Goal: Task Accomplishment & Management: Use online tool/utility

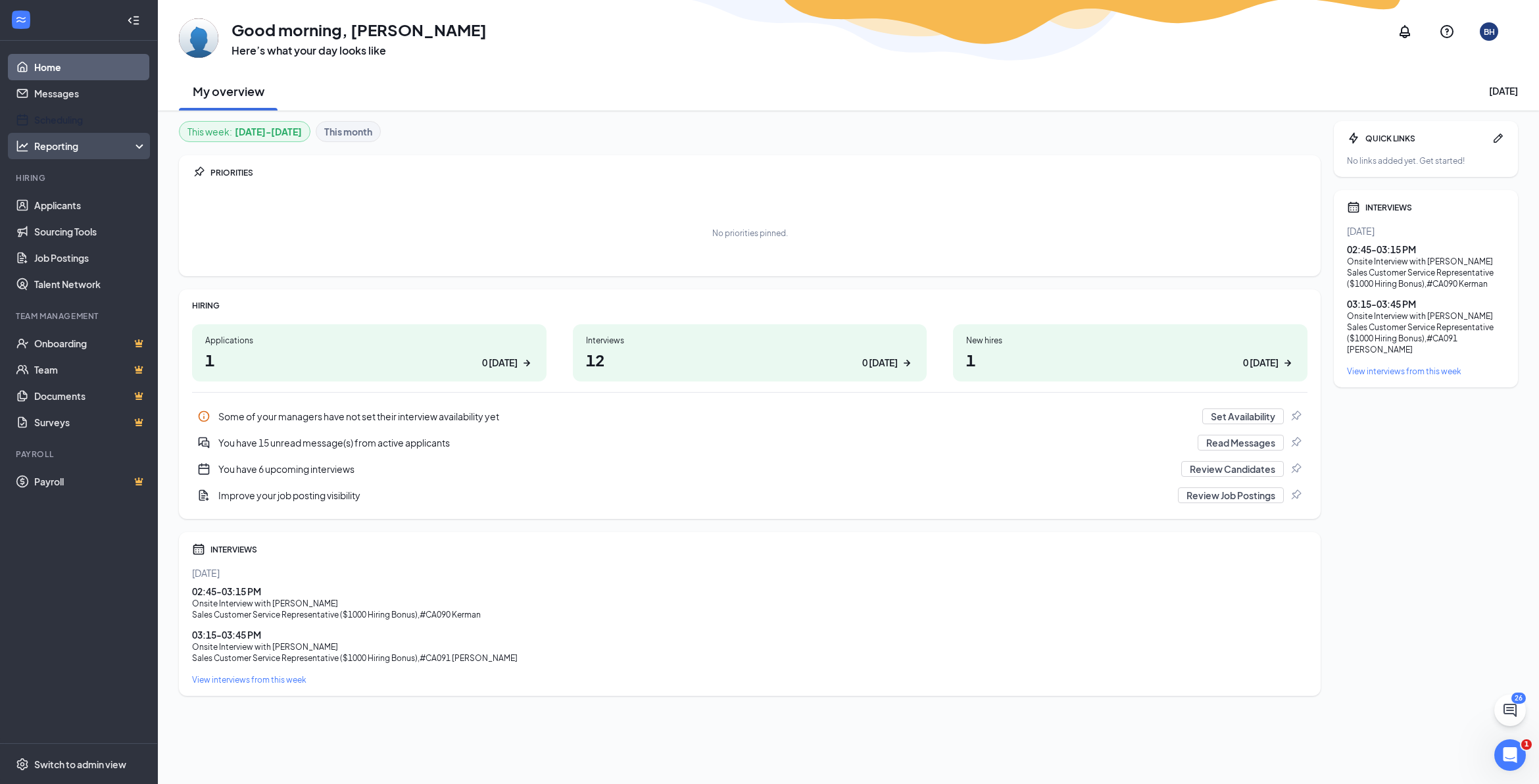
click at [84, 116] on link "Scheduling" at bounding box center [90, 119] width 113 height 26
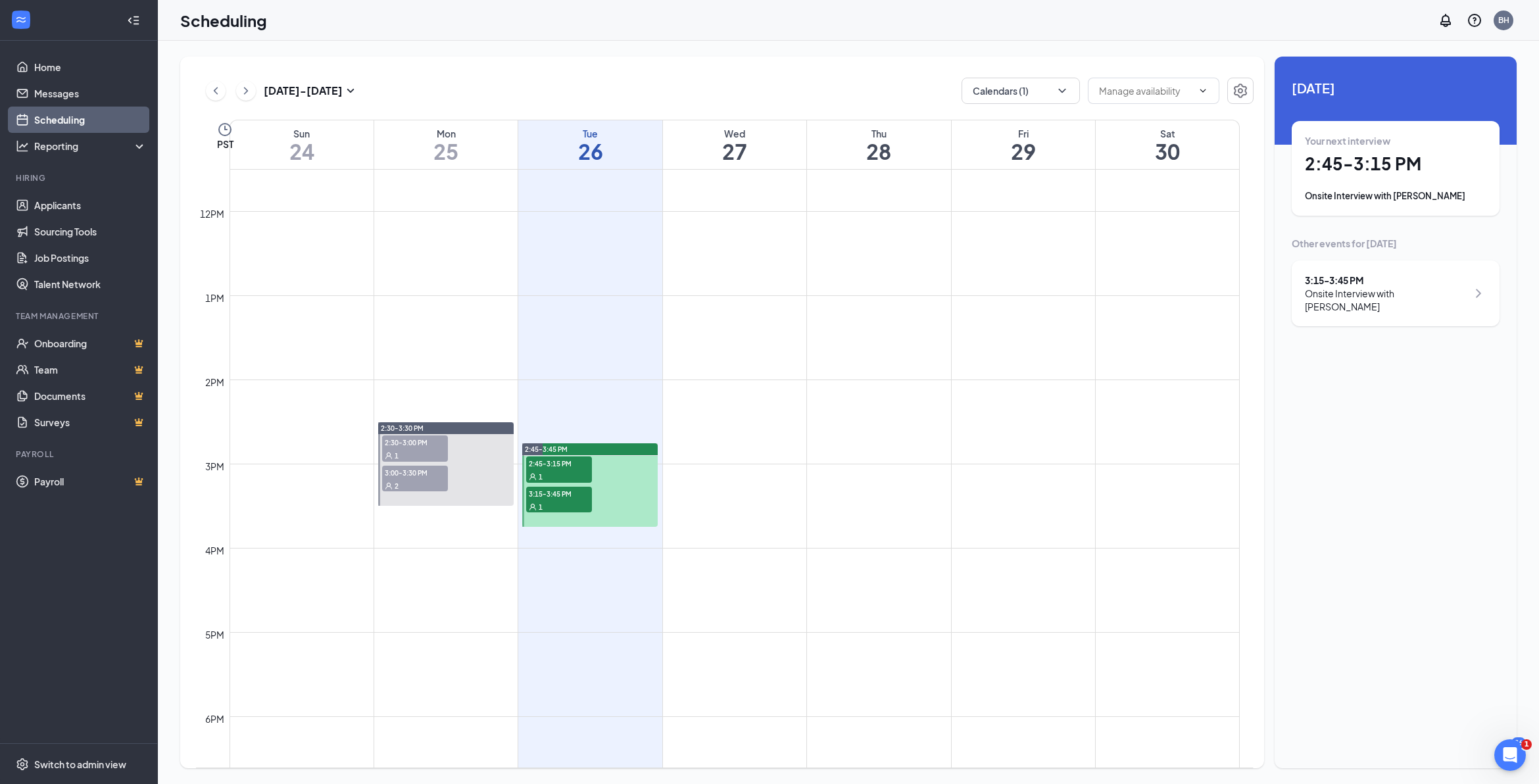
scroll to position [975, 0]
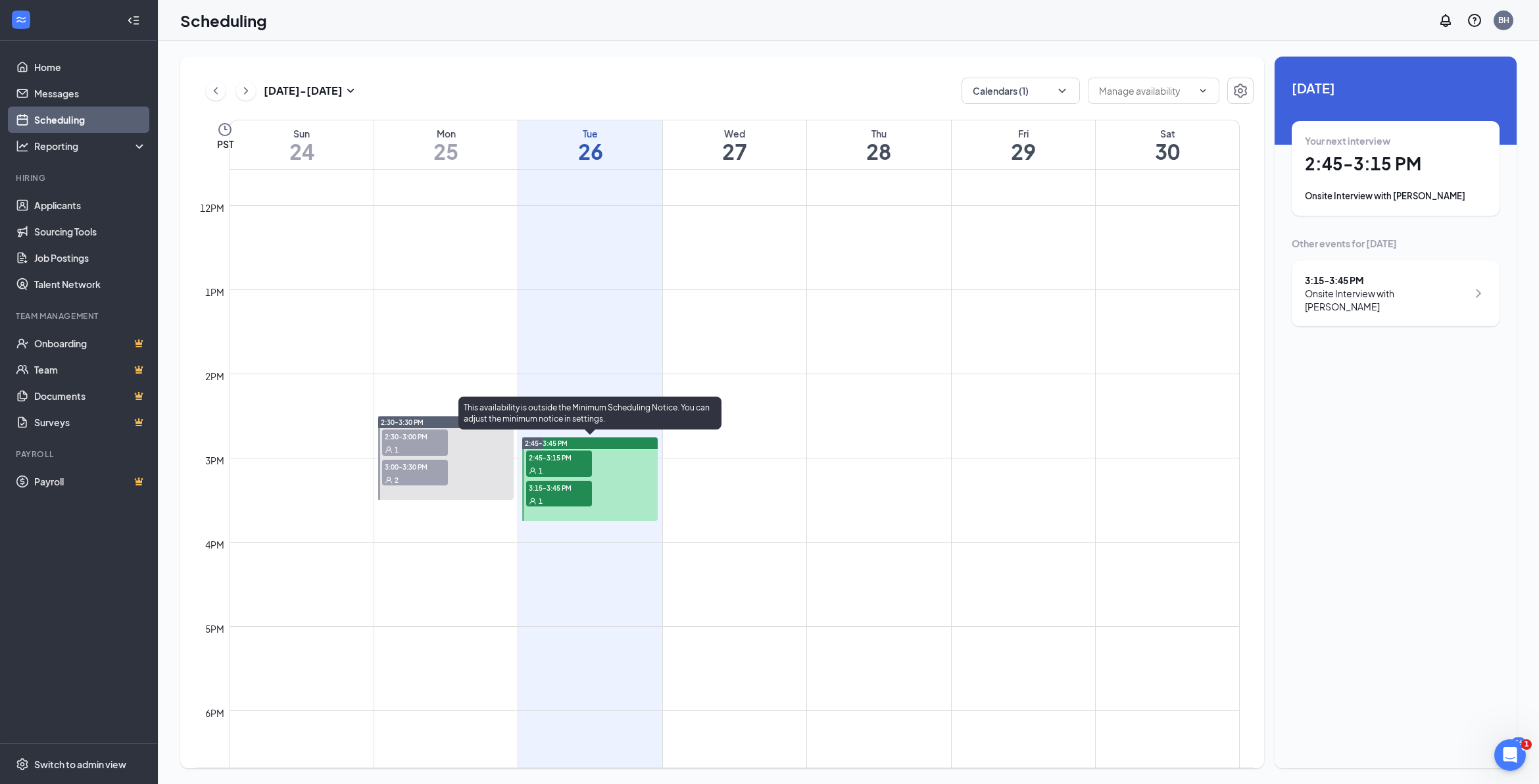
click at [549, 468] on div "1" at bounding box center [559, 470] width 66 height 13
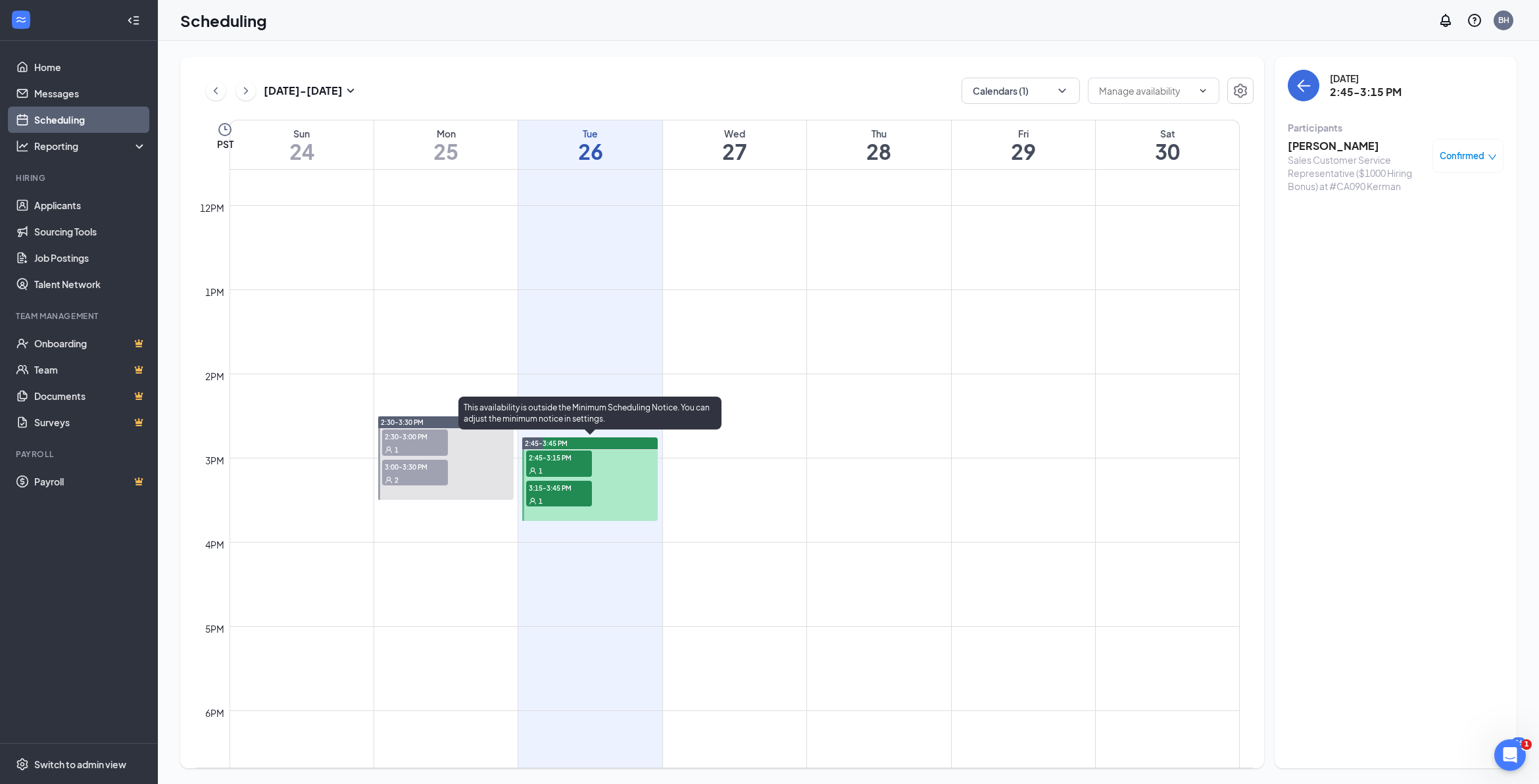
click at [553, 488] on span "3:15-3:45 PM" at bounding box center [559, 487] width 66 height 13
click at [538, 463] on div "1" at bounding box center [559, 470] width 66 height 13
click at [1315, 145] on h3 "[PERSON_NAME]" at bounding box center [1357, 146] width 138 height 14
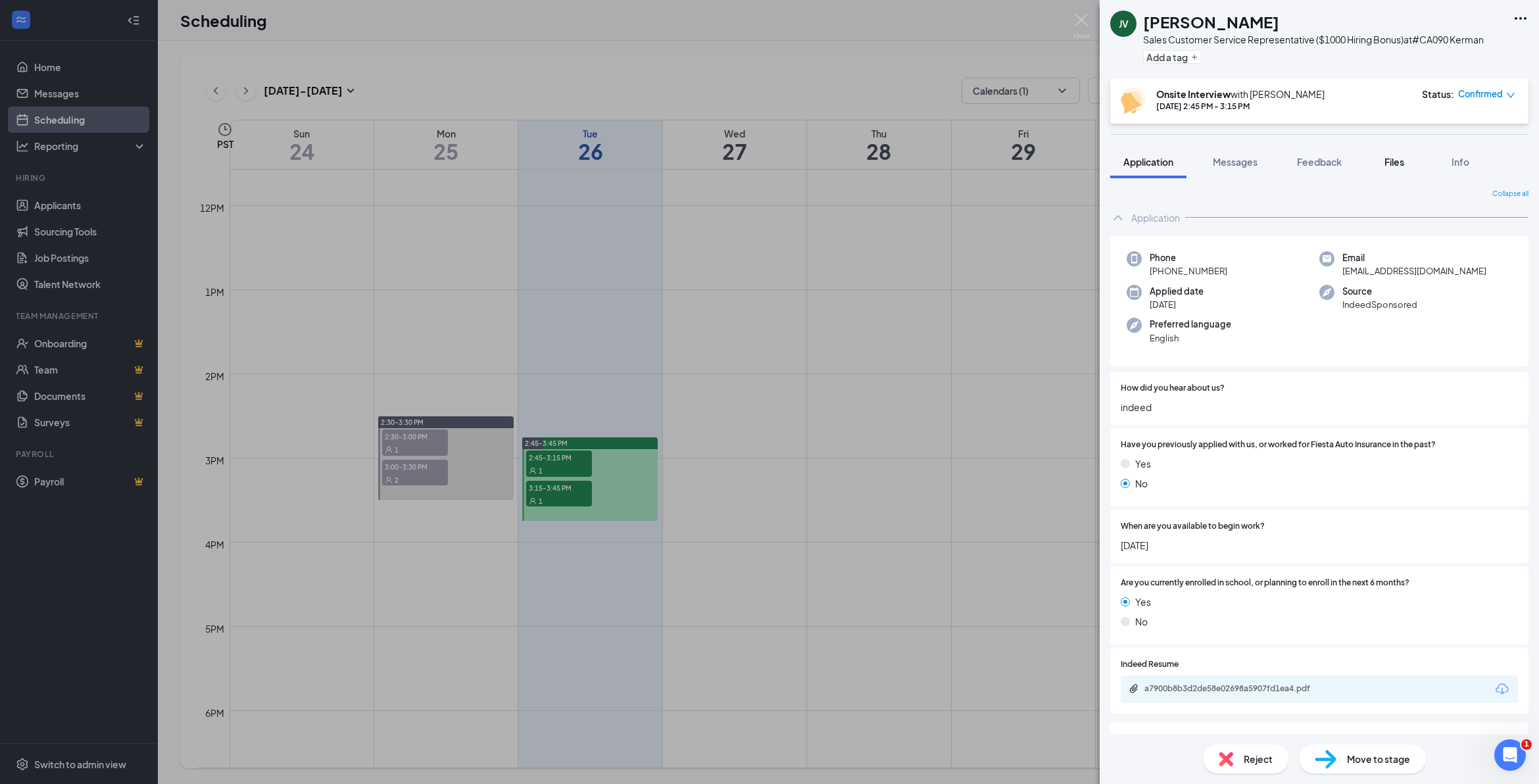
click at [1404, 167] on span "Files" at bounding box center [1394, 162] width 20 height 12
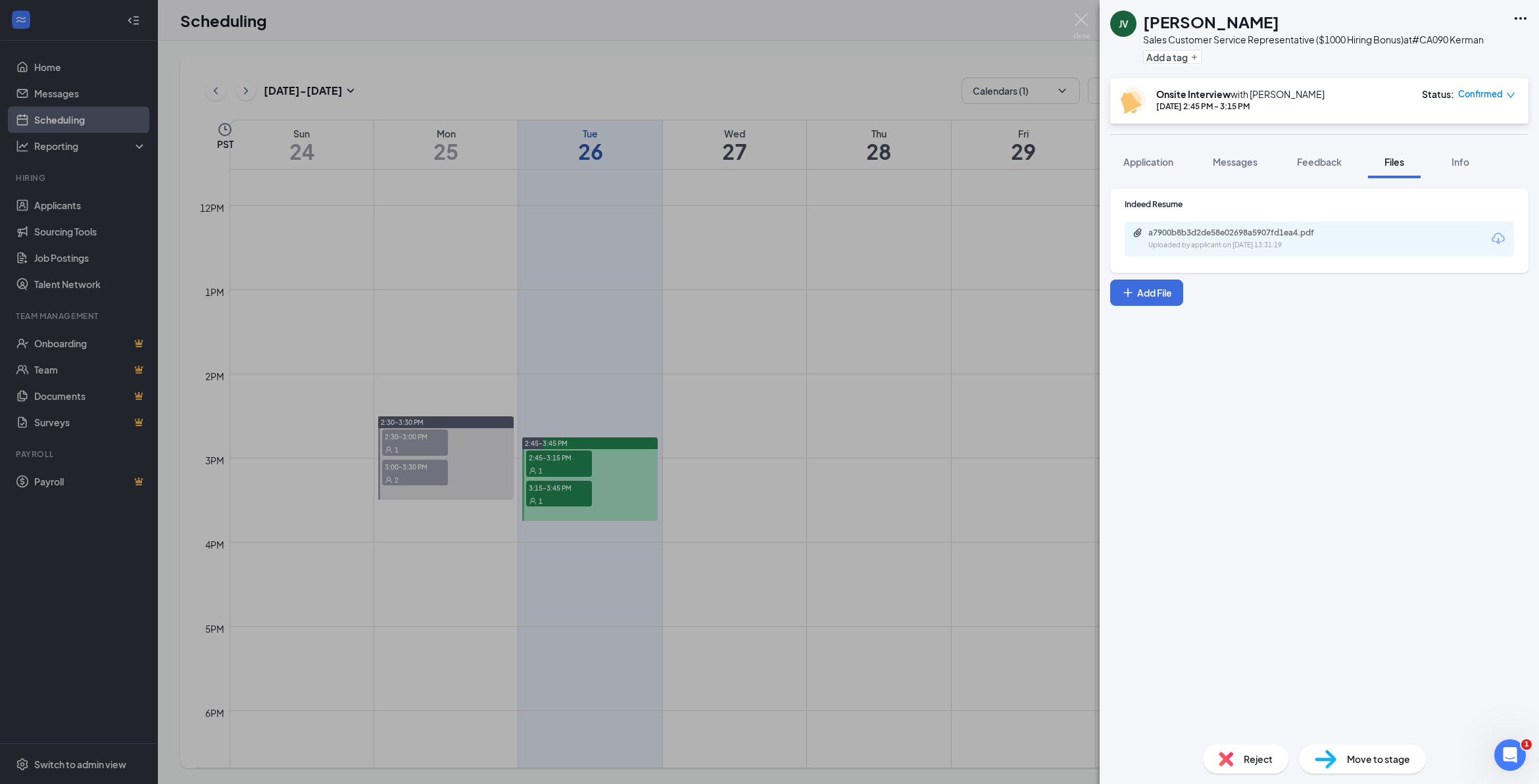
click at [1497, 241] on icon "Download" at bounding box center [1498, 238] width 16 height 16
click at [1083, 20] on img at bounding box center [1081, 26] width 16 height 26
